Goal: Task Accomplishment & Management: Use online tool/utility

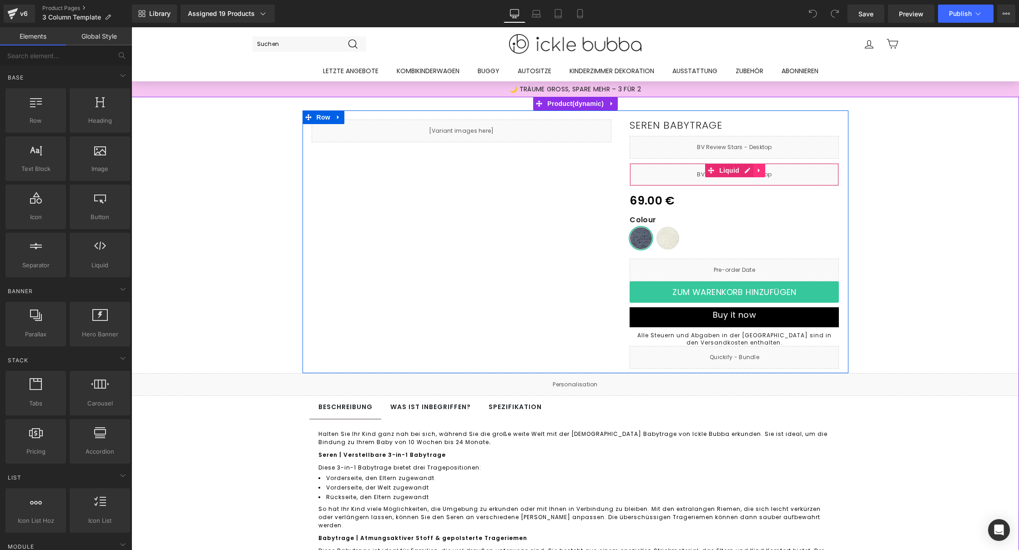
click at [756, 171] on icon at bounding box center [759, 170] width 6 height 7
click at [759, 170] on link at bounding box center [765, 171] width 12 height 14
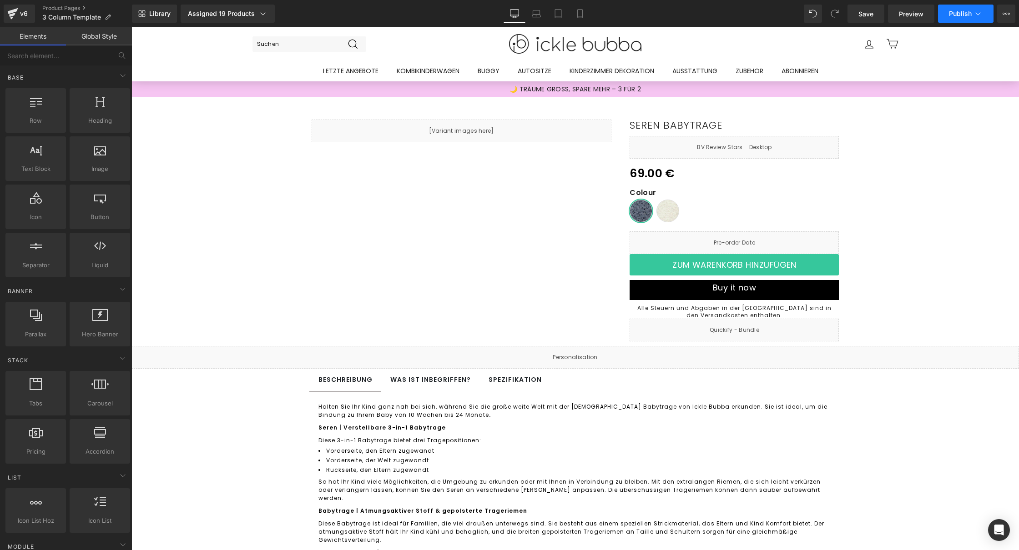
drag, startPoint x: 864, startPoint y: 18, endPoint x: 965, endPoint y: 21, distance: 100.5
click at [864, 17] on span "Save" at bounding box center [865, 14] width 15 height 10
click at [963, 9] on button "Publish" at bounding box center [965, 14] width 55 height 18
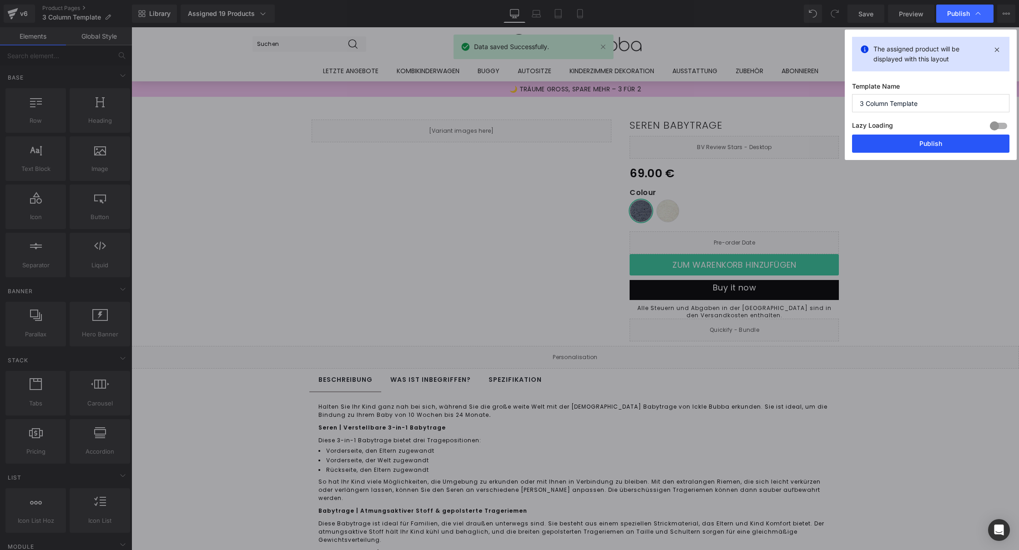
click at [911, 142] on button "Publish" at bounding box center [930, 144] width 157 height 18
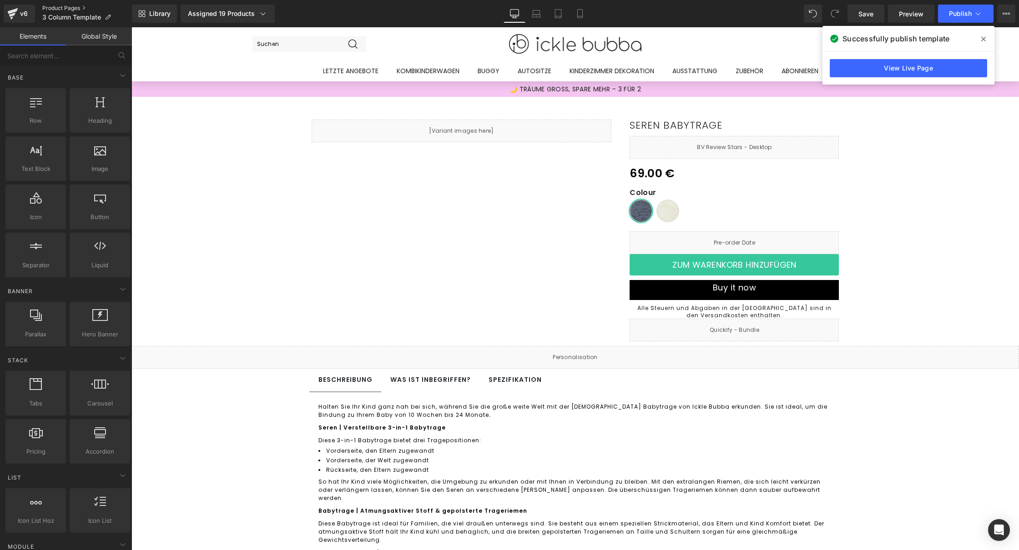
click at [64, 7] on link "Product Pages" at bounding box center [87, 8] width 90 height 7
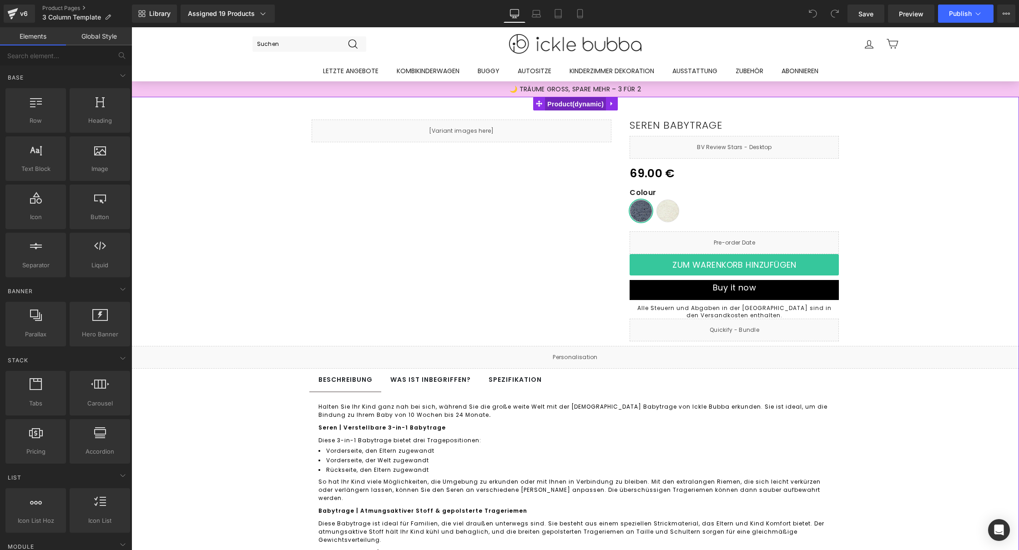
click at [581, 106] on span "Product" at bounding box center [575, 104] width 61 height 14
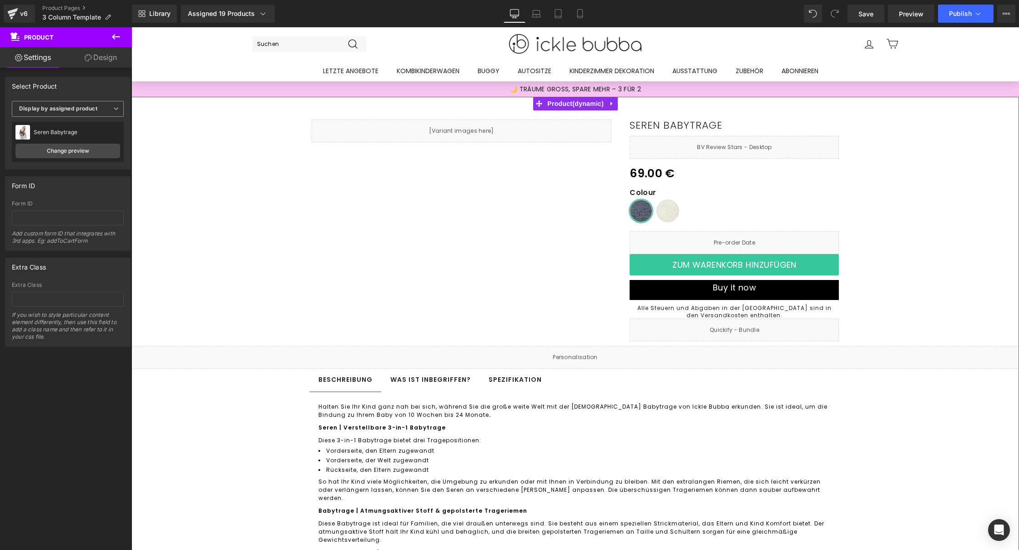
click at [65, 112] on span "Display by assigned product" at bounding box center [68, 109] width 112 height 16
click at [65, 112] on span "Display by assigned product" at bounding box center [66, 109] width 108 height 16
click at [57, 147] on link "Change preview" at bounding box center [67, 151] width 105 height 15
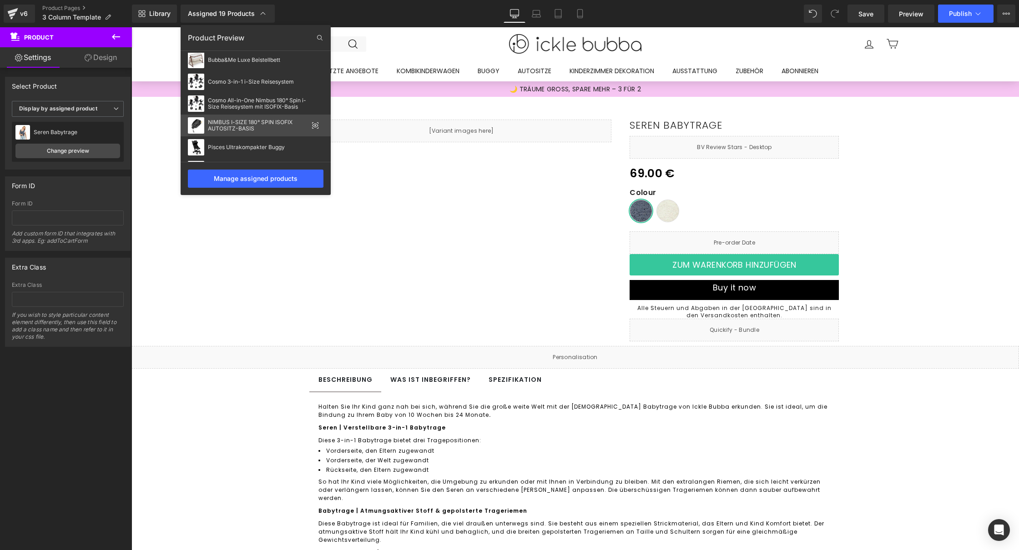
scroll to position [110, 0]
click at [235, 126] on div "Pisces Ultrakompakter Buggy" at bounding box center [258, 129] width 100 height 6
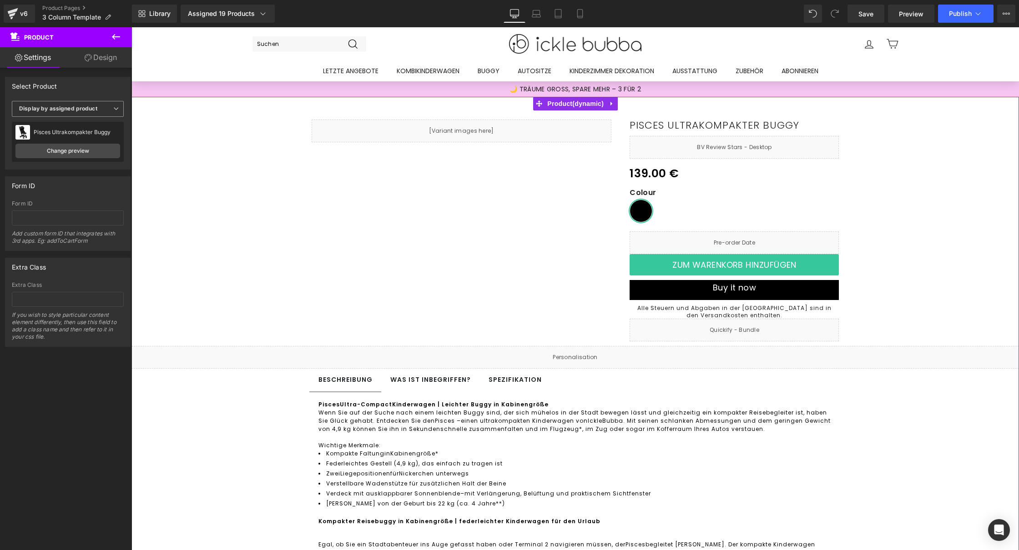
click at [75, 108] on b "Display by assigned product" at bounding box center [58, 108] width 78 height 7
click at [87, 98] on div "Select Product Display by assigned product Select manually Display by assigned …" at bounding box center [68, 123] width 126 height 93
click at [75, 152] on link "Change preview" at bounding box center [67, 151] width 105 height 15
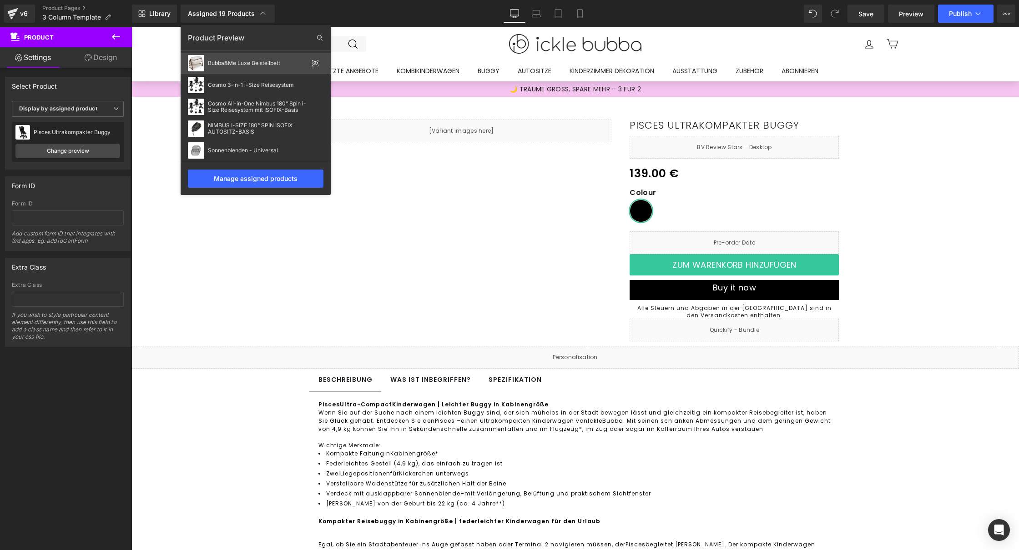
click at [268, 65] on div "Bubba&Me Luxe Beistellbett" at bounding box center [258, 63] width 100 height 6
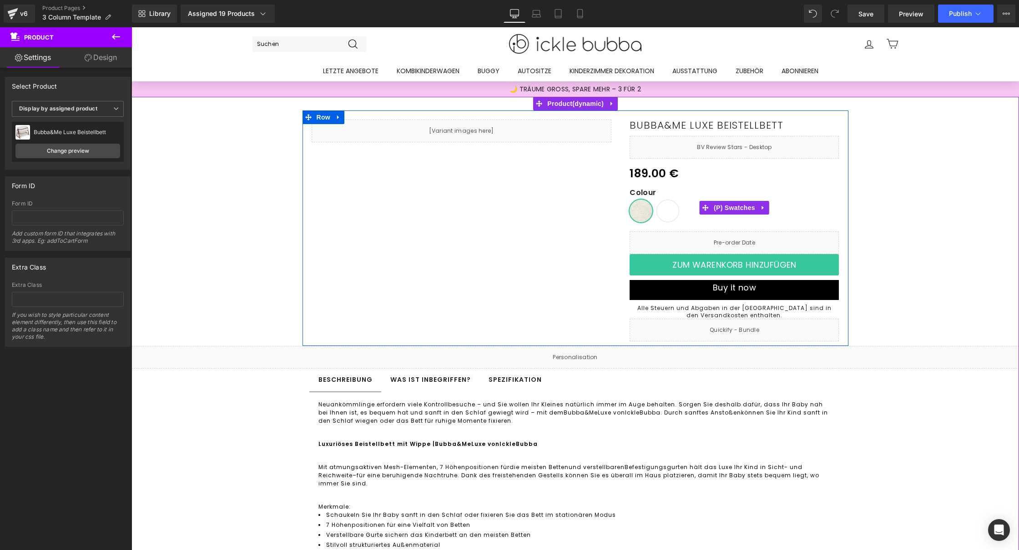
click at [656, 214] on span "Keks" at bounding box center [667, 211] width 23 height 23
click at [721, 210] on span "(P) Swatches" at bounding box center [734, 208] width 46 height 14
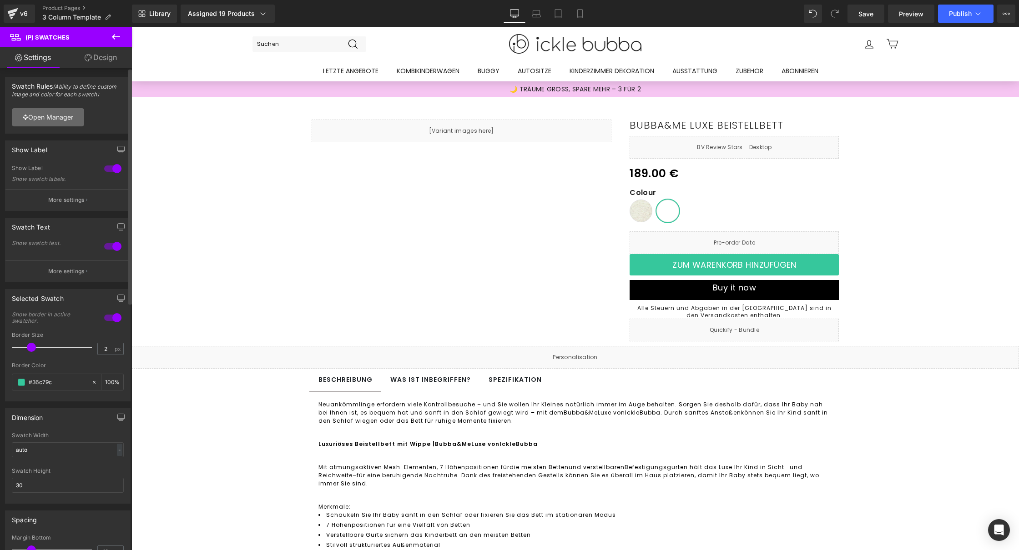
click at [56, 121] on link "Open Manager" at bounding box center [48, 117] width 72 height 18
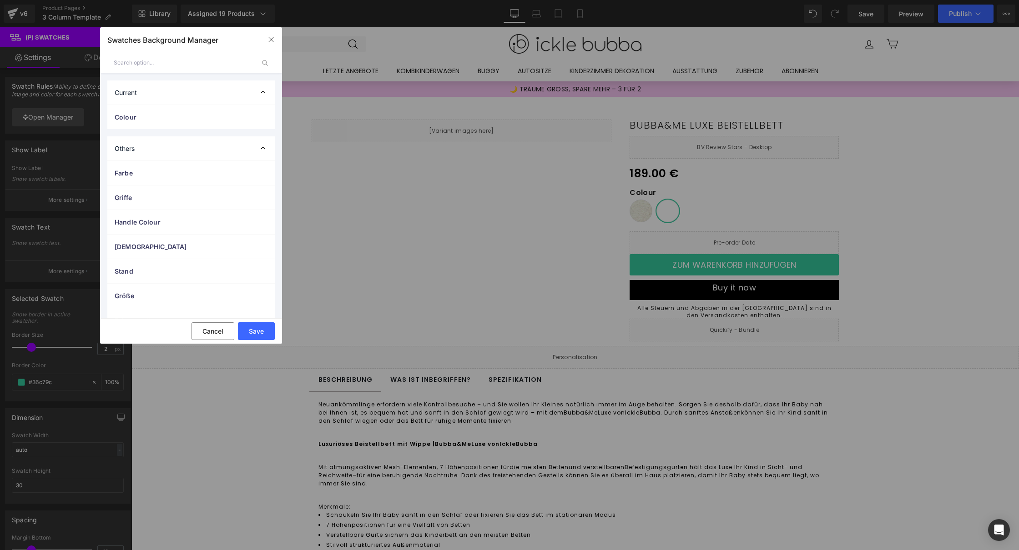
click at [184, 68] on input "text" at bounding box center [184, 63] width 141 height 20
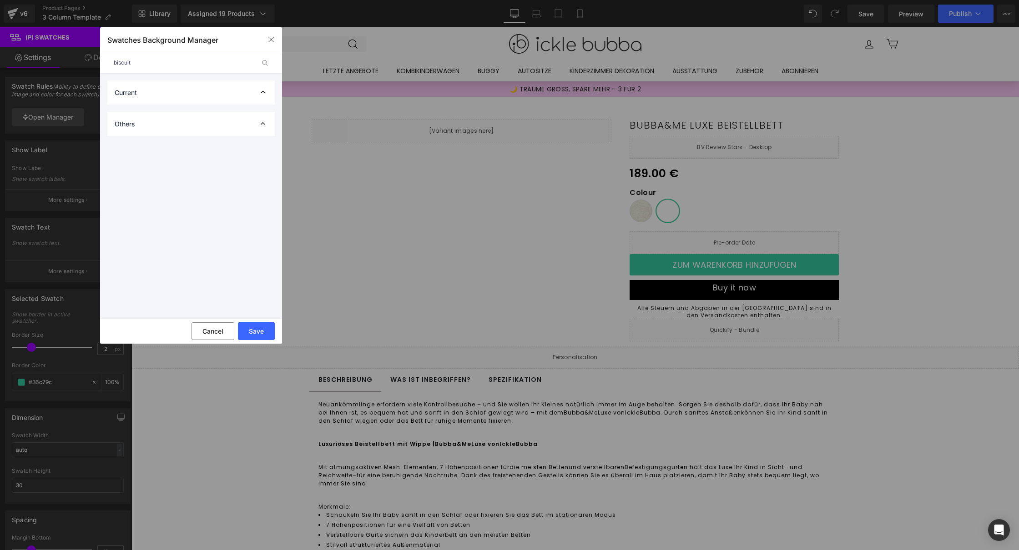
type input "biscuit"
click at [163, 96] on div "Current" at bounding box center [190, 92] width 167 height 24
click at [167, 114] on div "Others" at bounding box center [190, 124] width 167 height 24
click at [164, 123] on div "Others" at bounding box center [190, 124] width 167 height 24
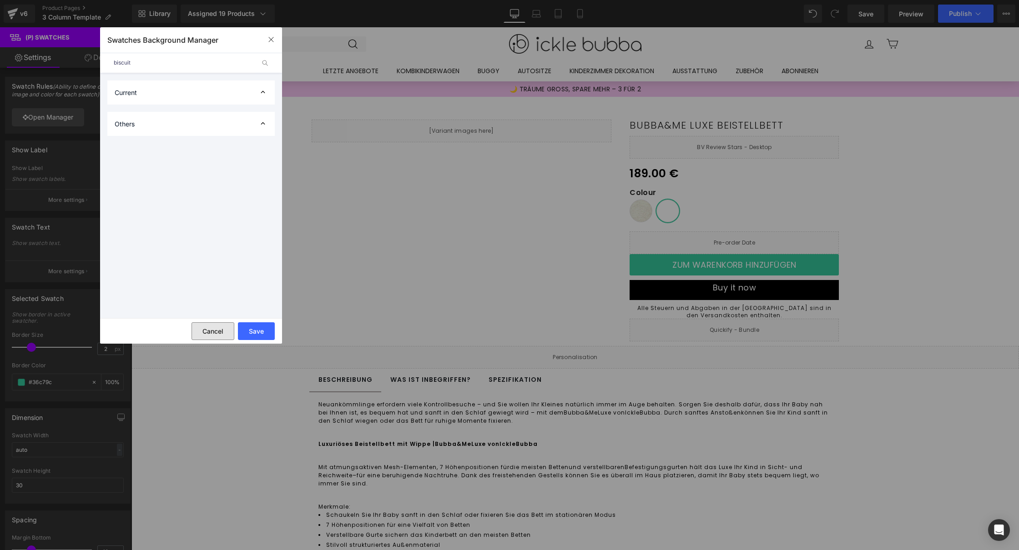
click at [208, 336] on button "Cancel" at bounding box center [212, 331] width 43 height 18
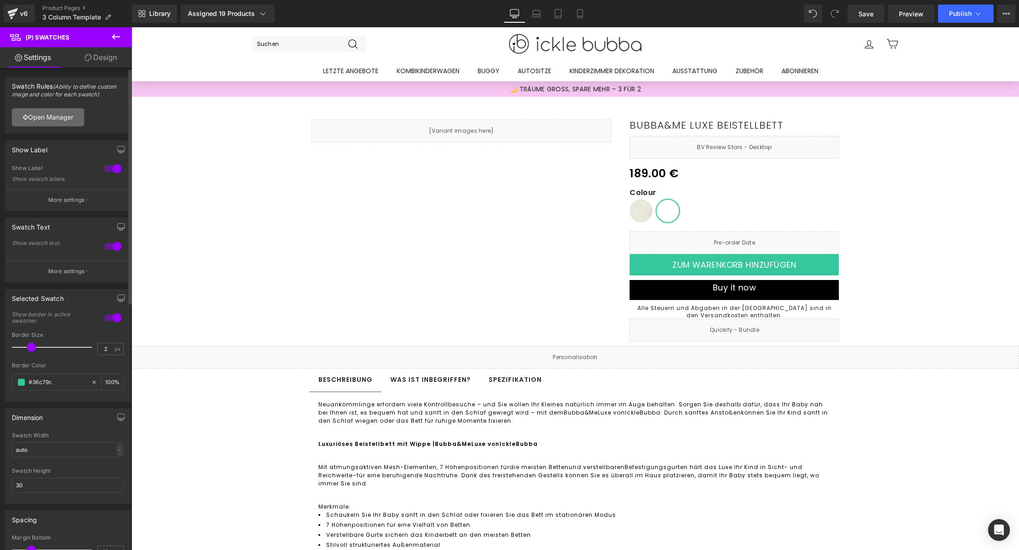
click at [48, 125] on link "Open Manager" at bounding box center [48, 117] width 72 height 18
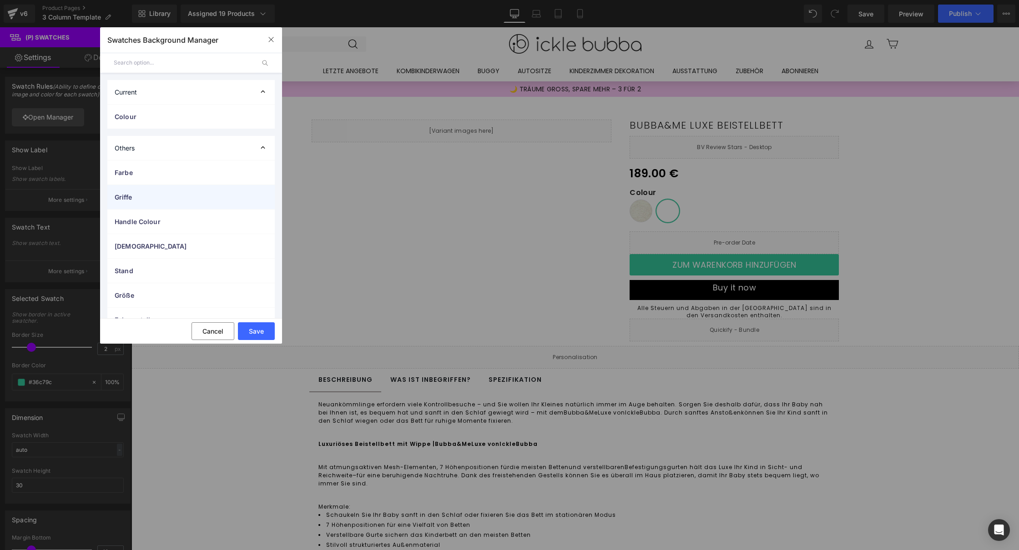
scroll to position [0, 0]
click at [145, 108] on div "Colour" at bounding box center [190, 117] width 167 height 24
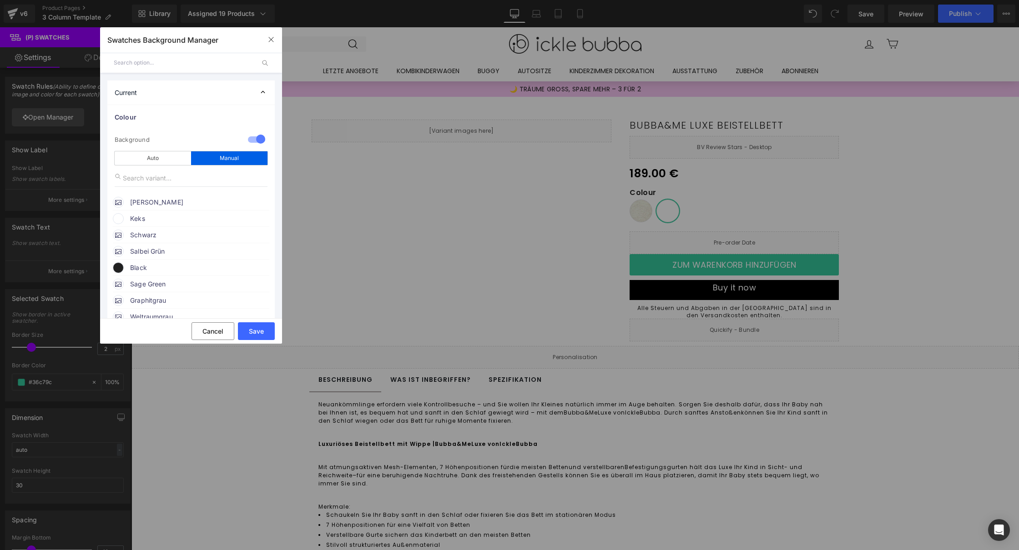
click at [155, 218] on span "Keks" at bounding box center [199, 218] width 138 height 11
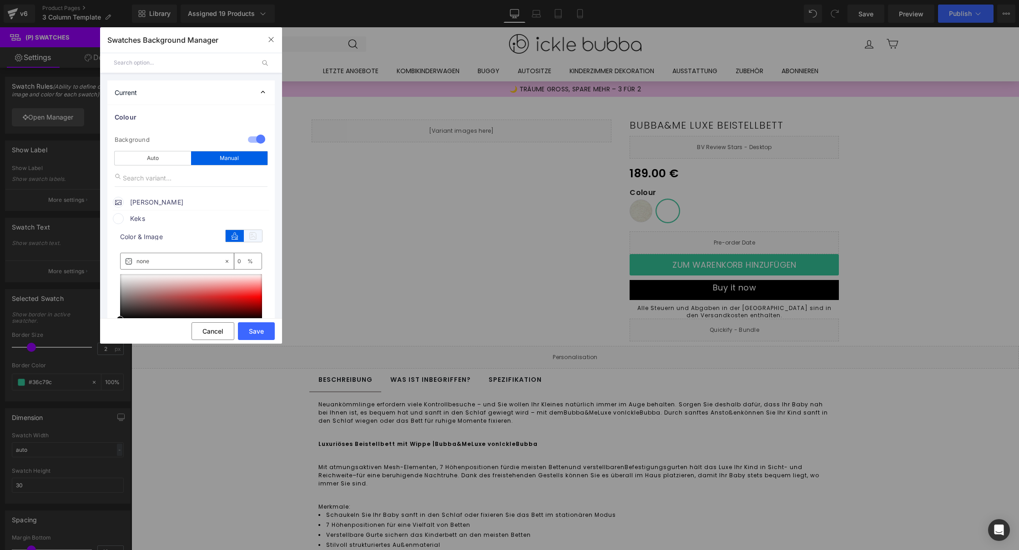
click at [244, 234] on icon at bounding box center [253, 236] width 18 height 12
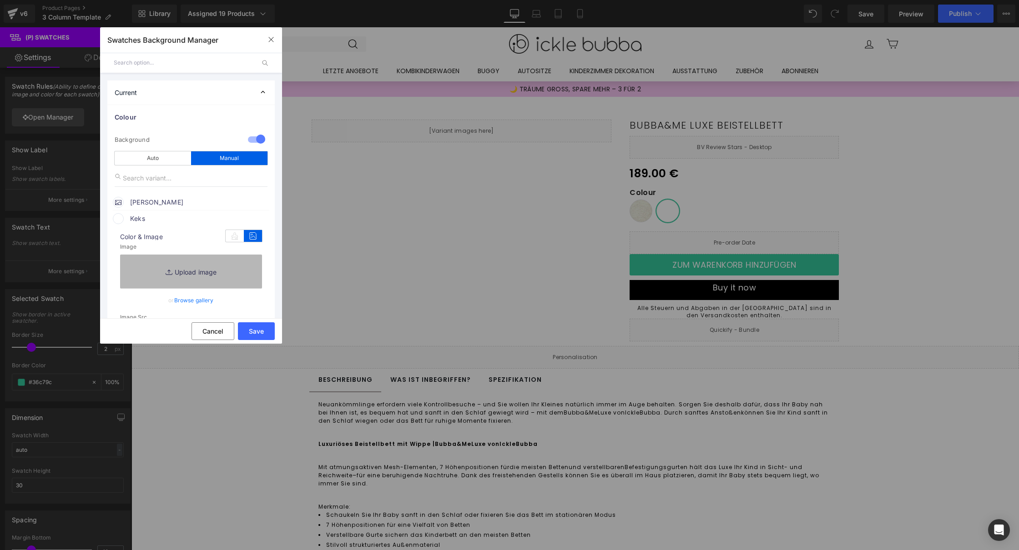
click at [159, 272] on link "Replace Image" at bounding box center [191, 272] width 142 height 34
type input "C:\fakepath\biscuit.png"
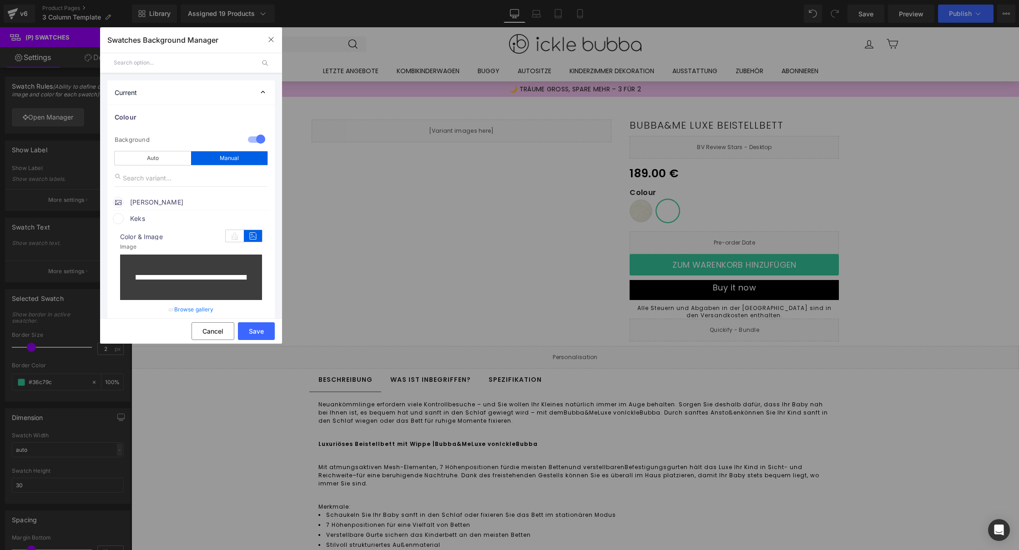
type input "[URL][DOMAIN_NAME]"
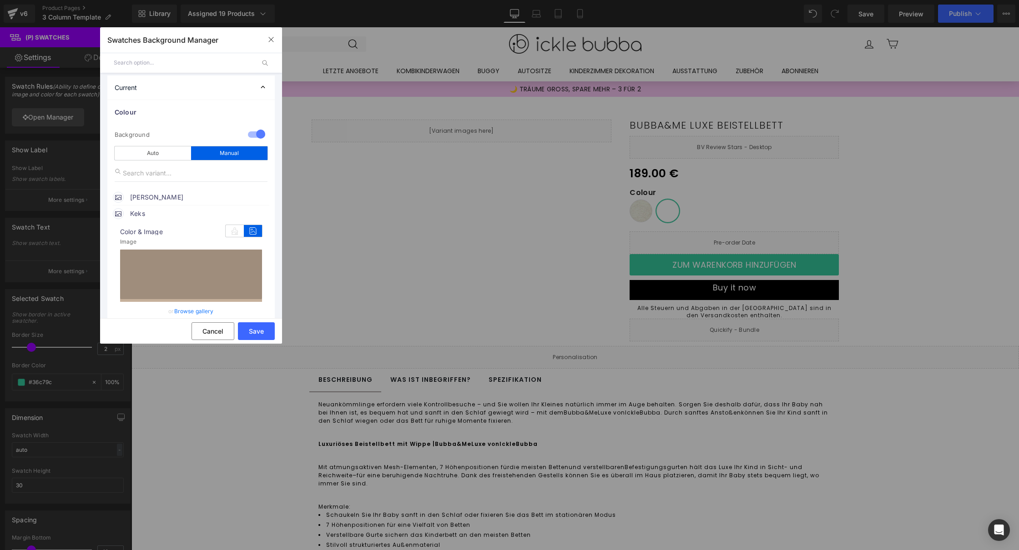
scroll to position [15, 0]
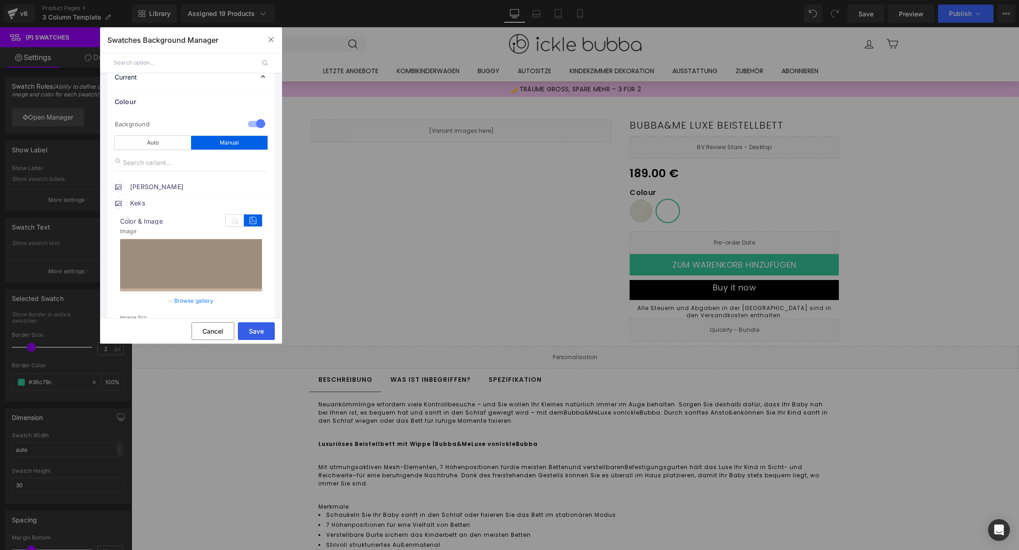
click at [259, 334] on button "Save" at bounding box center [256, 331] width 37 height 18
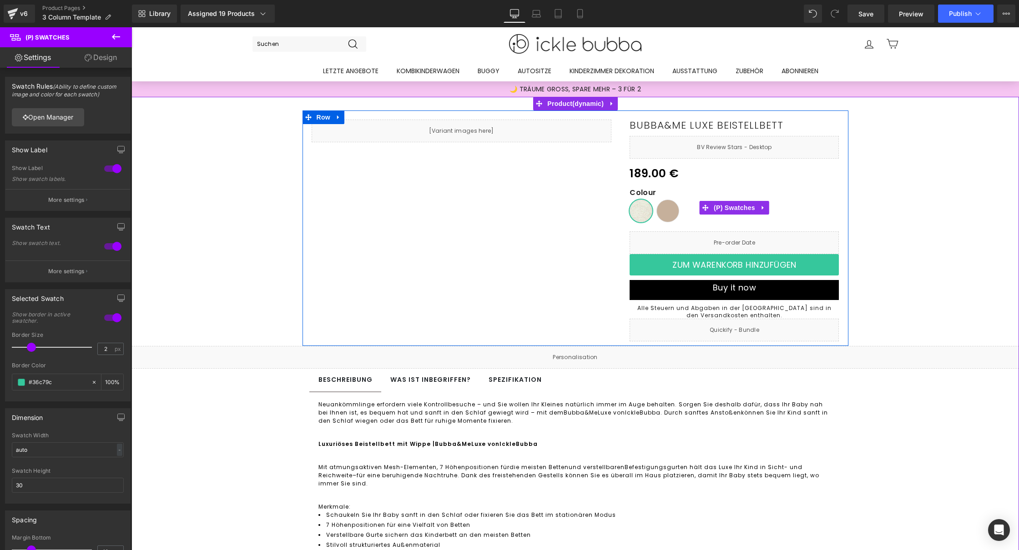
click at [639, 214] on span "[PERSON_NAME]" at bounding box center [641, 211] width 4 height 23
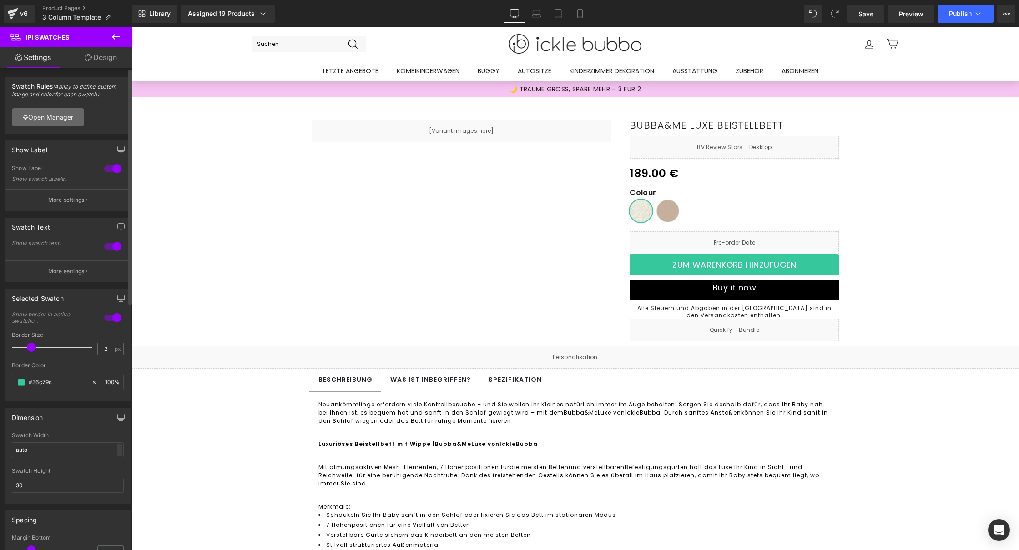
click at [63, 119] on link "Open Manager" at bounding box center [48, 117] width 72 height 18
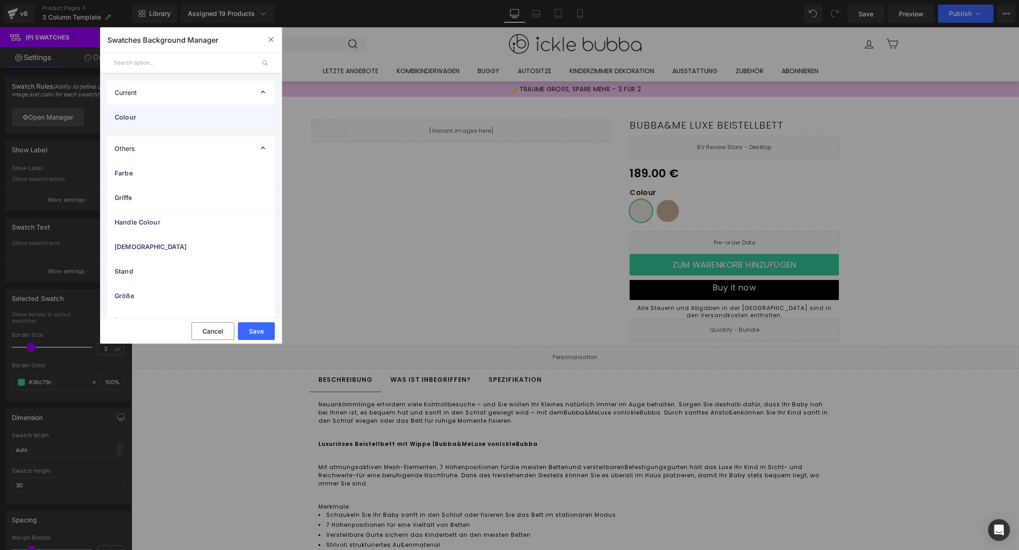
click at [155, 110] on div "Colour" at bounding box center [190, 117] width 167 height 24
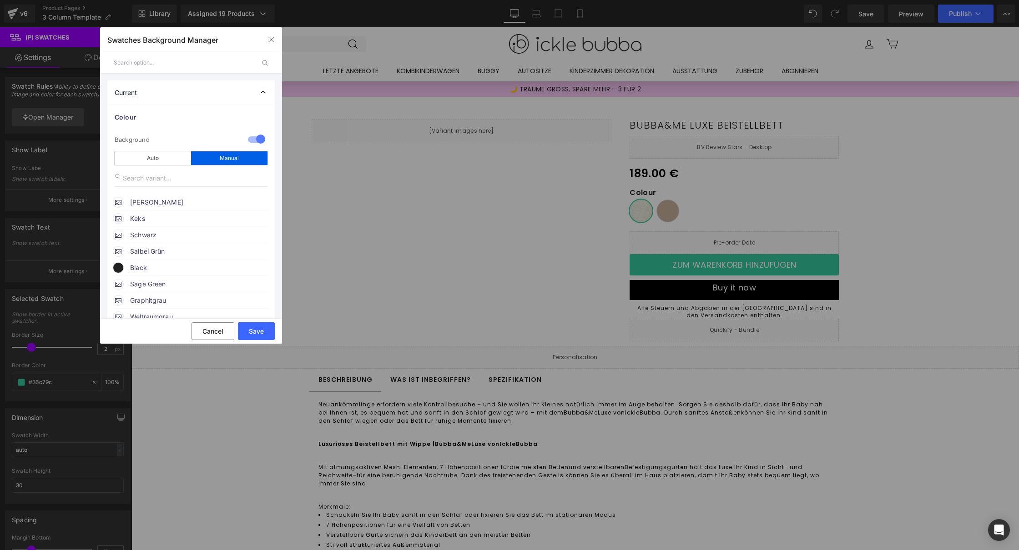
scroll to position [77, 0]
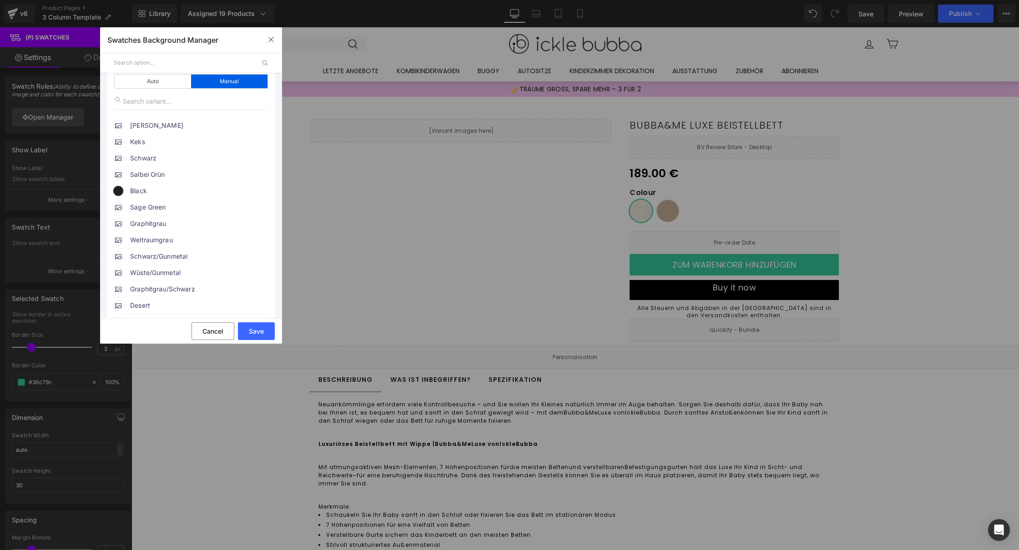
click at [139, 122] on span "[PERSON_NAME]" at bounding box center [199, 125] width 138 height 11
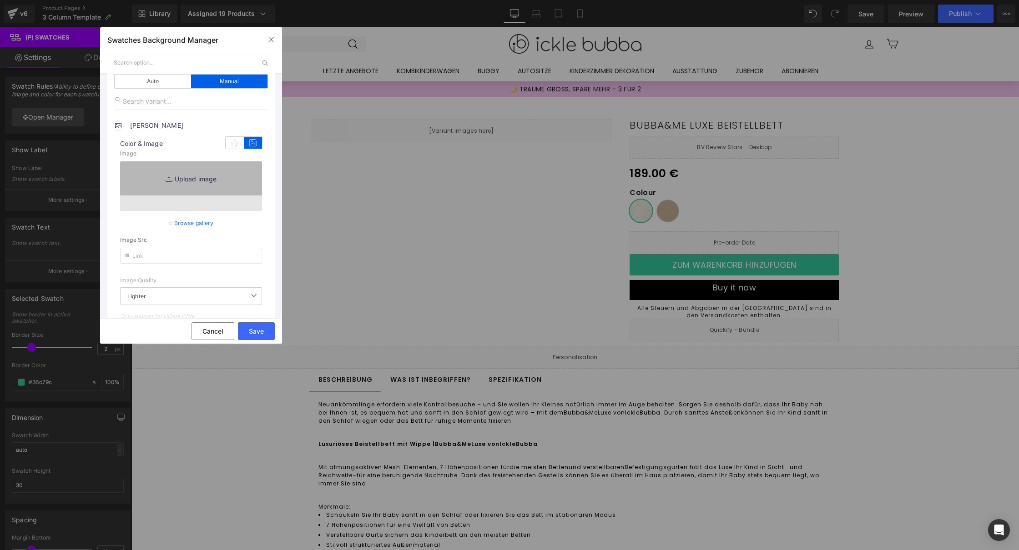
type input "[URL][DOMAIN_NAME]"
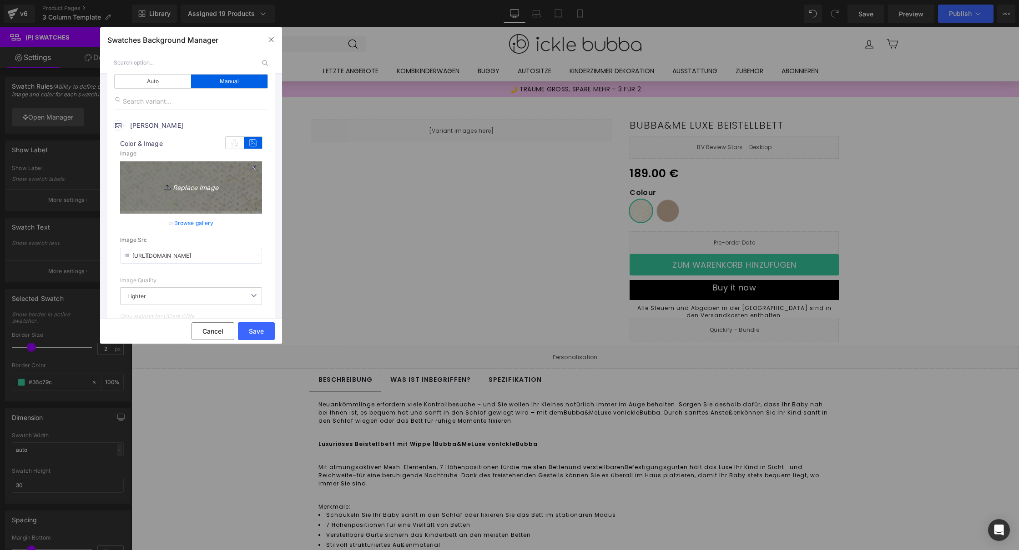
click at [197, 191] on icon "Replace Image" at bounding box center [191, 186] width 73 height 11
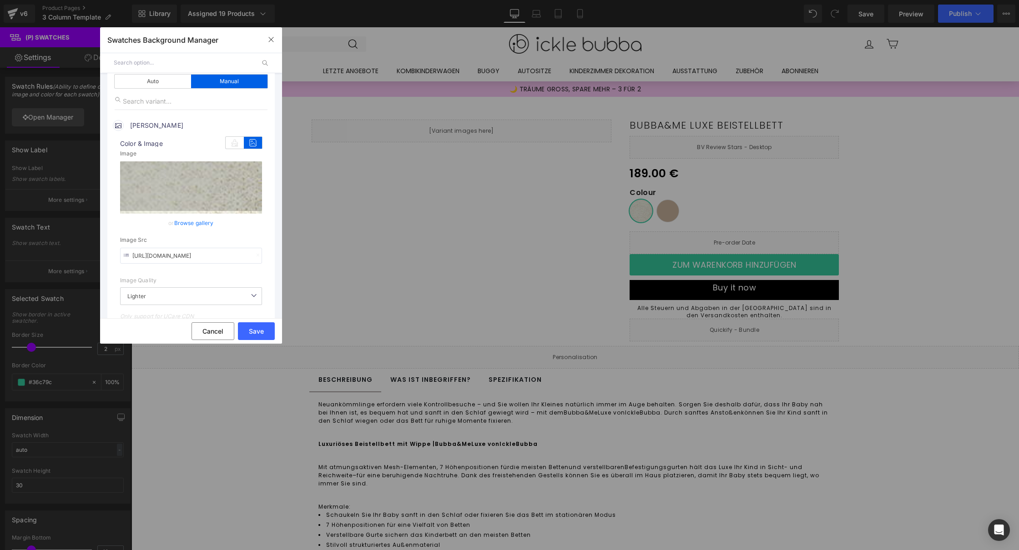
type input "C:\fakepath\stein.png"
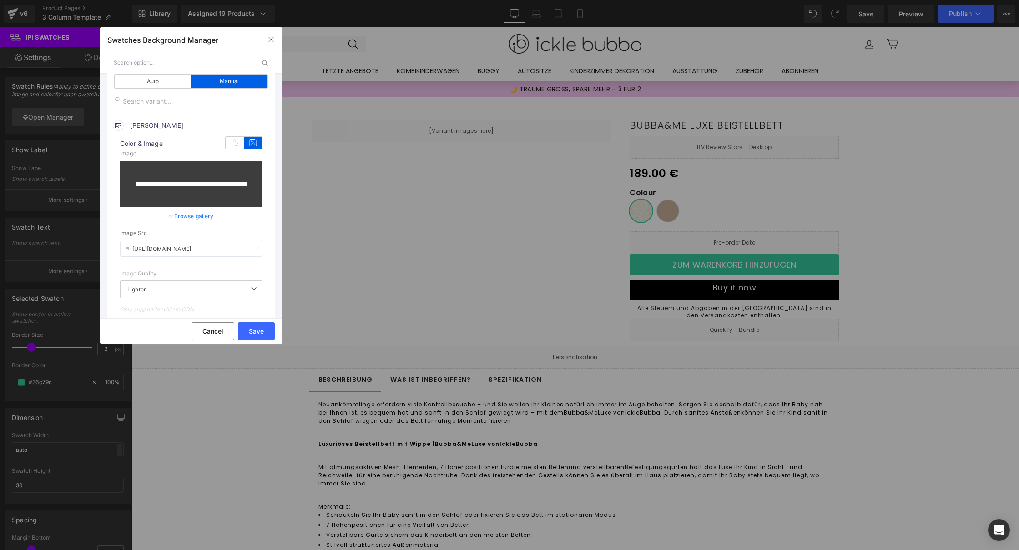
type input "[URL][DOMAIN_NAME]"
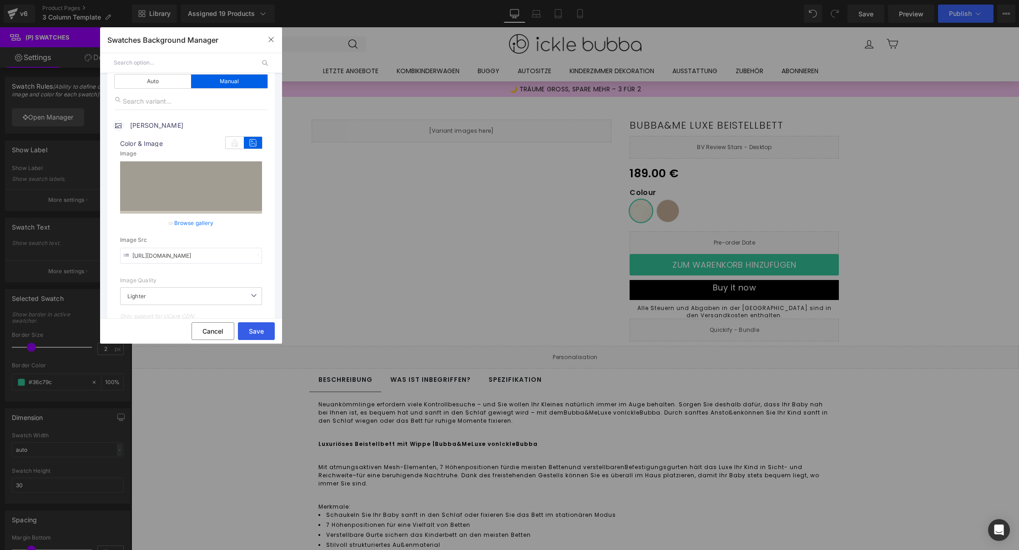
click at [256, 334] on button "Save" at bounding box center [256, 331] width 37 height 18
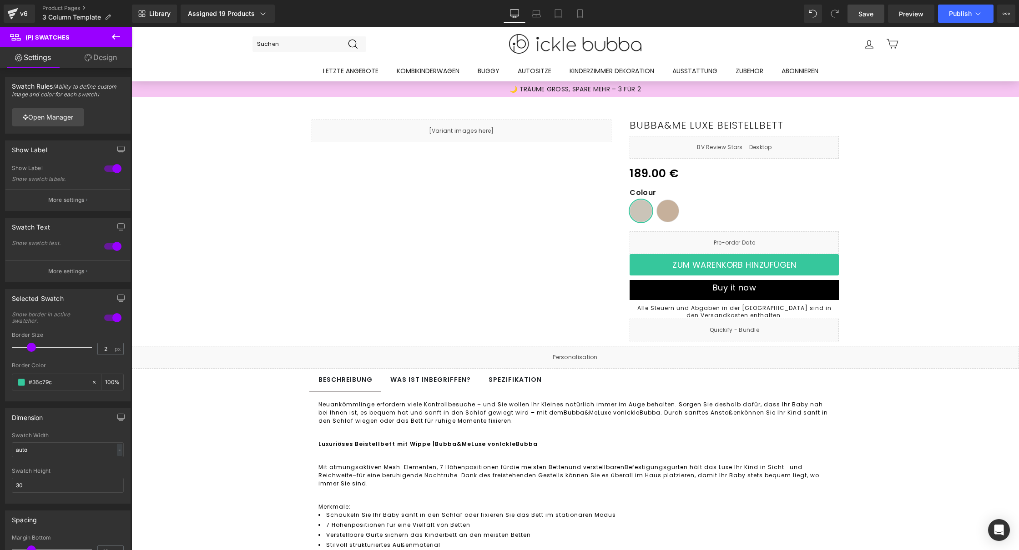
drag, startPoint x: 864, startPoint y: 9, endPoint x: 856, endPoint y: 1, distance: 11.3
click at [864, 9] on span "Save" at bounding box center [865, 14] width 15 height 10
click at [949, 20] on button "Publish" at bounding box center [965, 14] width 55 height 18
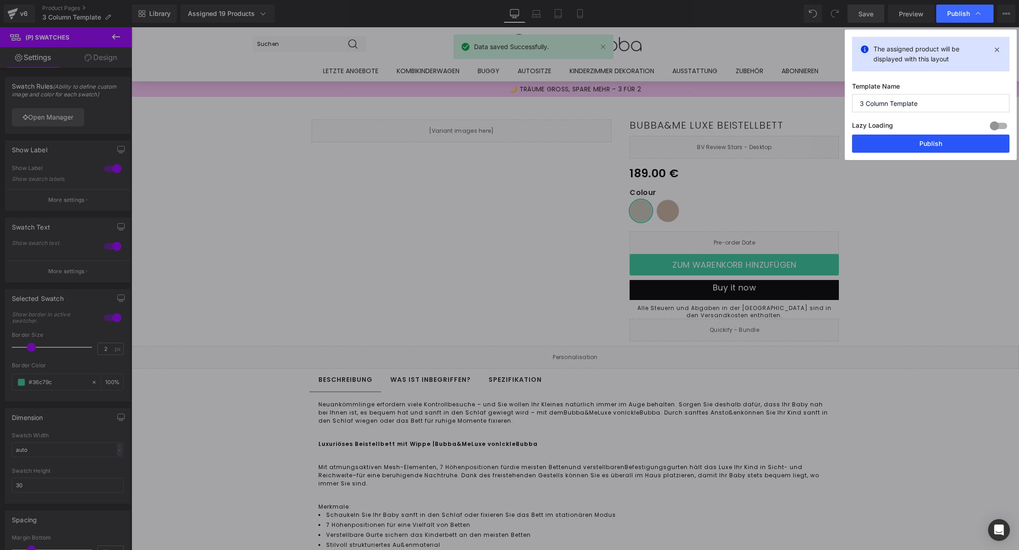
click at [903, 141] on button "Publish" at bounding box center [930, 144] width 157 height 18
